Goal: Information Seeking & Learning: Learn about a topic

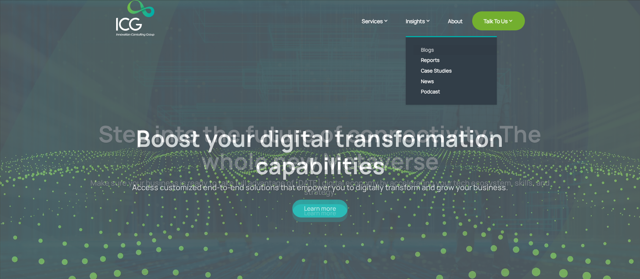
click at [428, 48] on link "Blogs" at bounding box center [457, 50] width 87 height 11
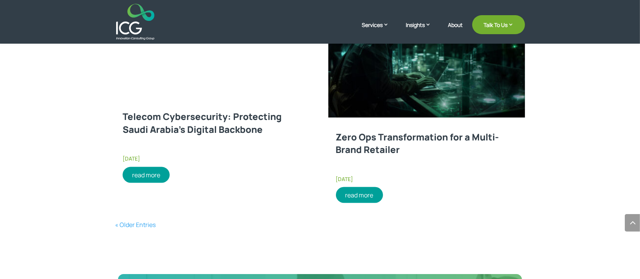
scroll to position [1193, 0]
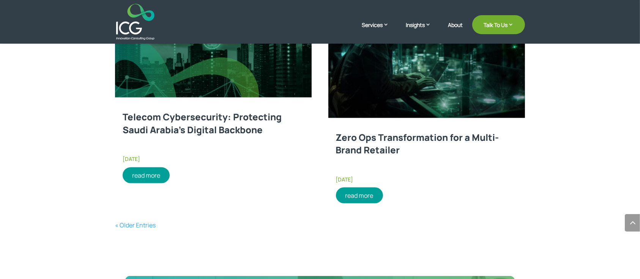
click at [124, 224] on link "« Older Entries" at bounding box center [135, 225] width 41 height 8
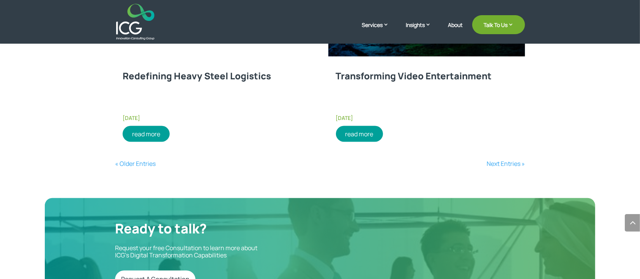
scroll to position [1329, 0]
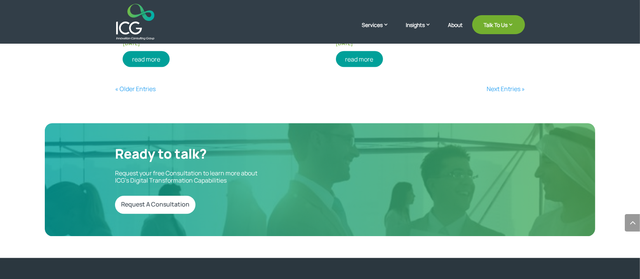
click at [131, 87] on link "« Older Entries" at bounding box center [135, 89] width 41 height 8
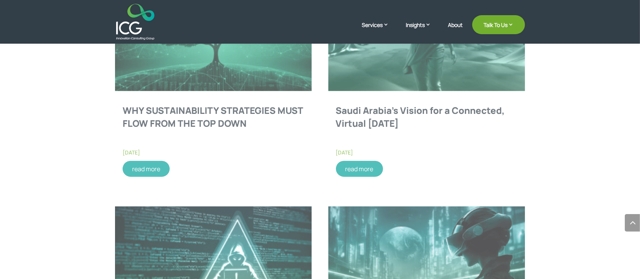
scroll to position [417, 0]
